Goal: Consume media (video, audio)

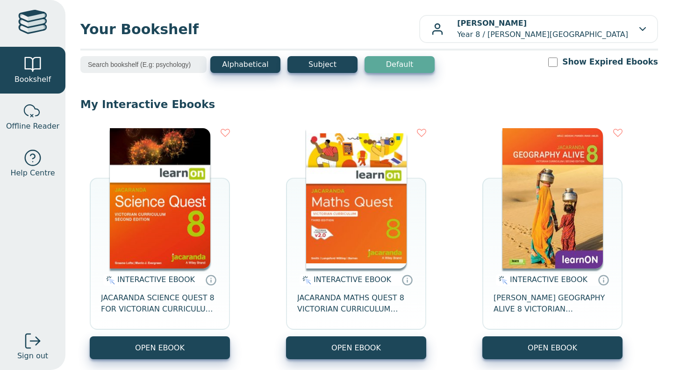
click at [355, 199] on img at bounding box center [356, 198] width 100 height 140
click at [372, 207] on img at bounding box center [356, 198] width 100 height 140
